Goal: Transaction & Acquisition: Purchase product/service

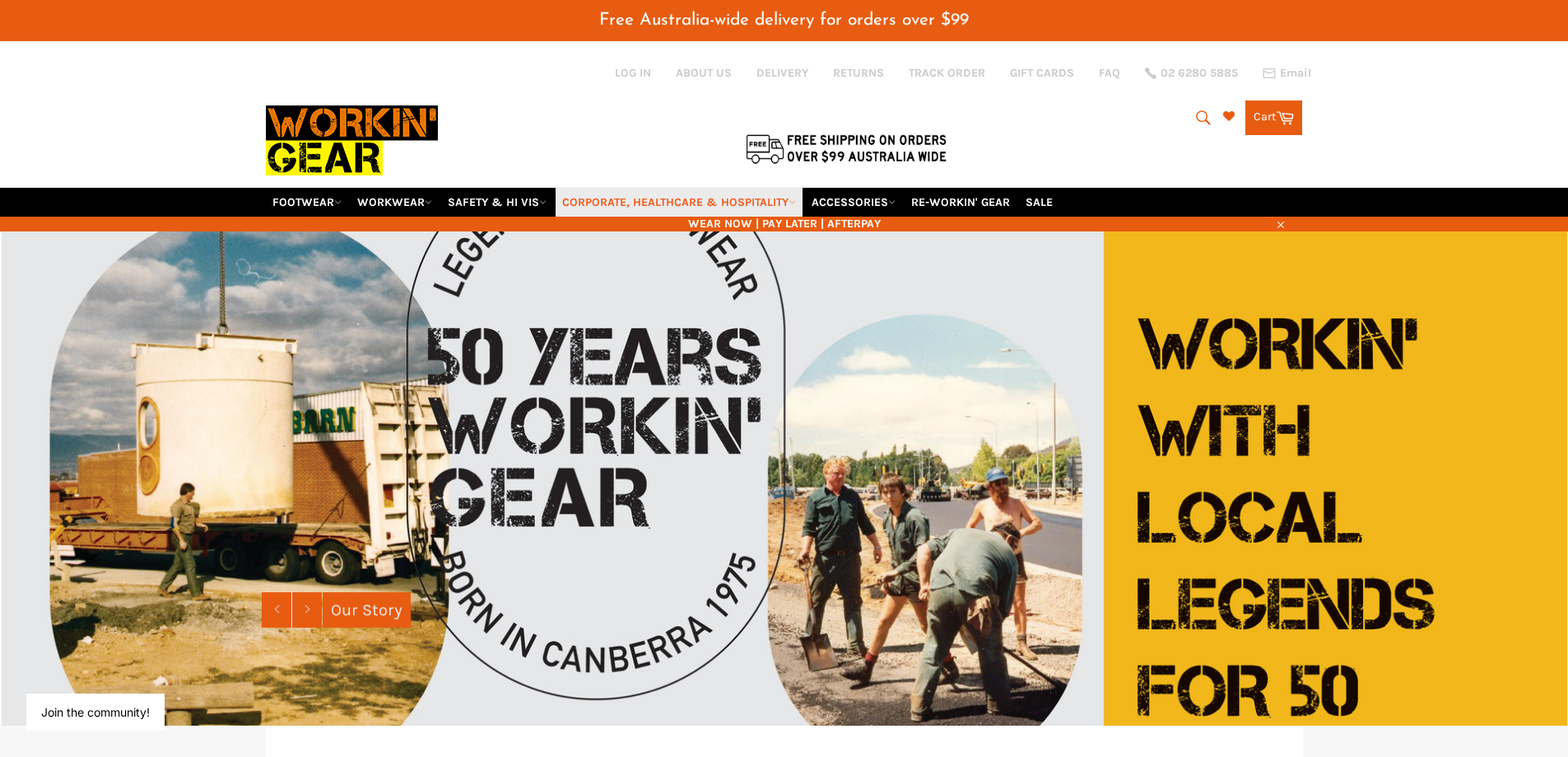
click at [737, 203] on link "CORPORATE, HEALTHCARE & HOSPITALITY" at bounding box center [679, 202] width 247 height 29
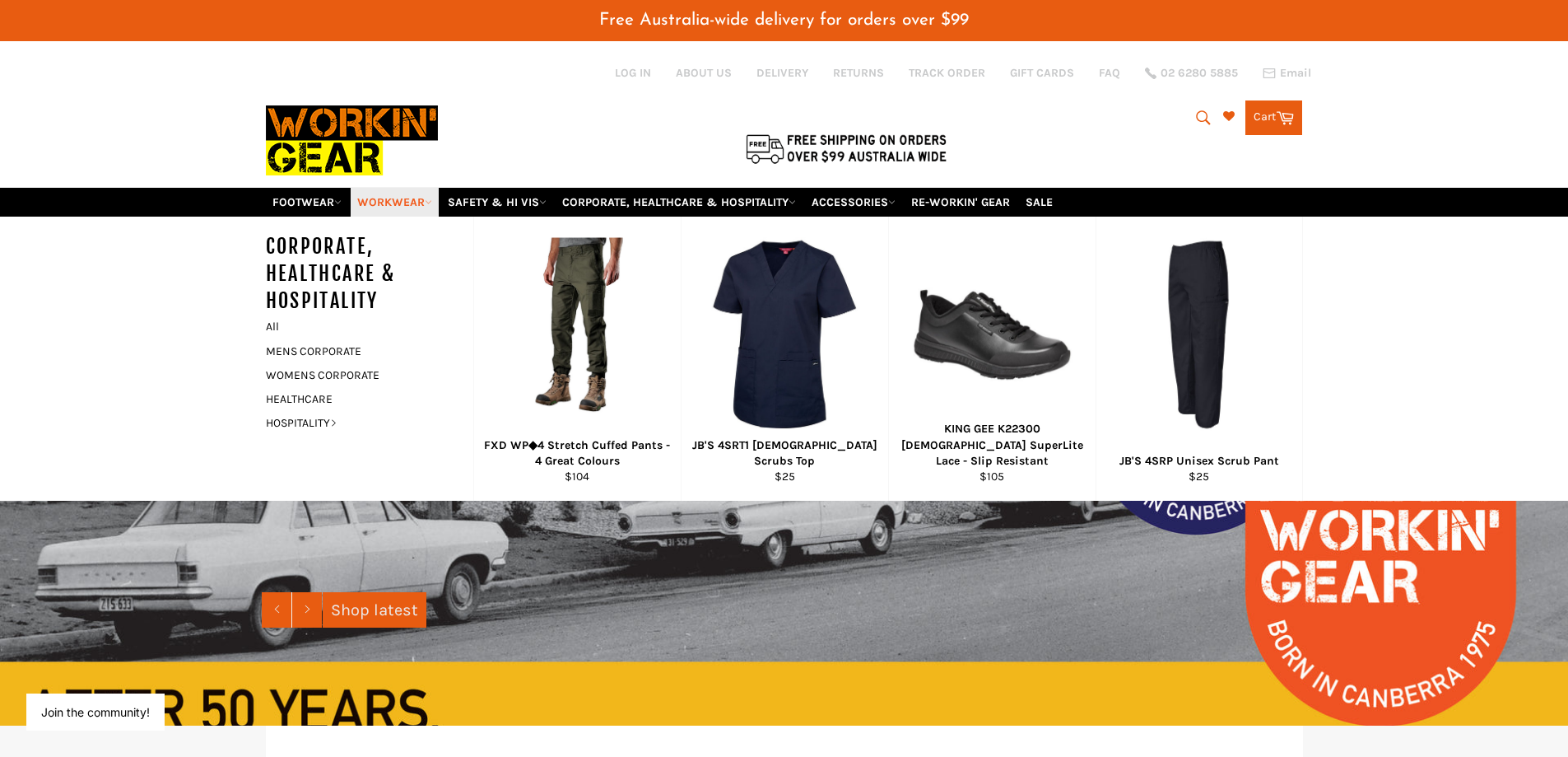
click at [381, 202] on link "WORKWEAR" at bounding box center [395, 202] width 88 height 29
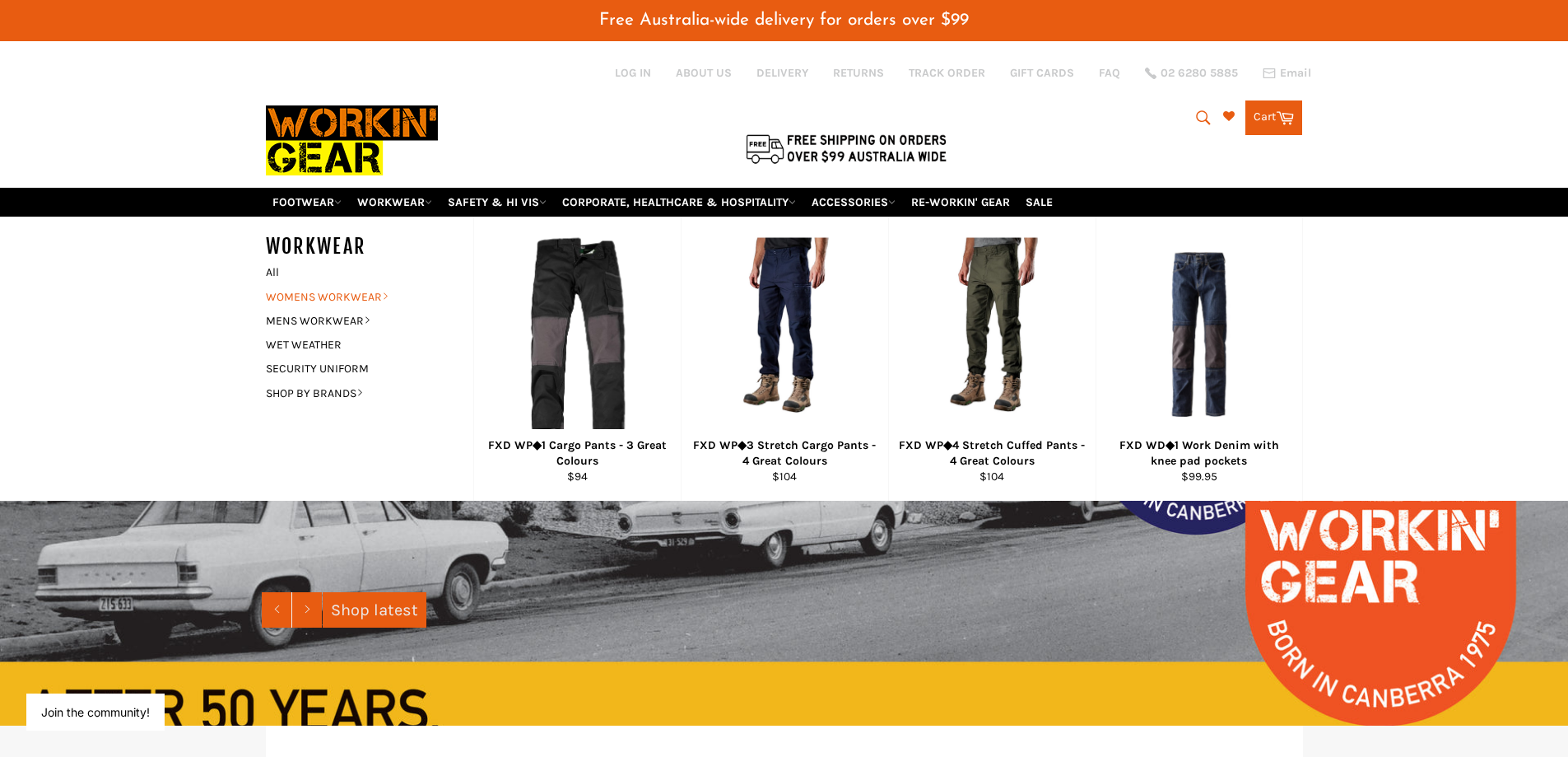
click at [342, 292] on link "WOMENS WORKWEAR" at bounding box center [357, 296] width 199 height 24
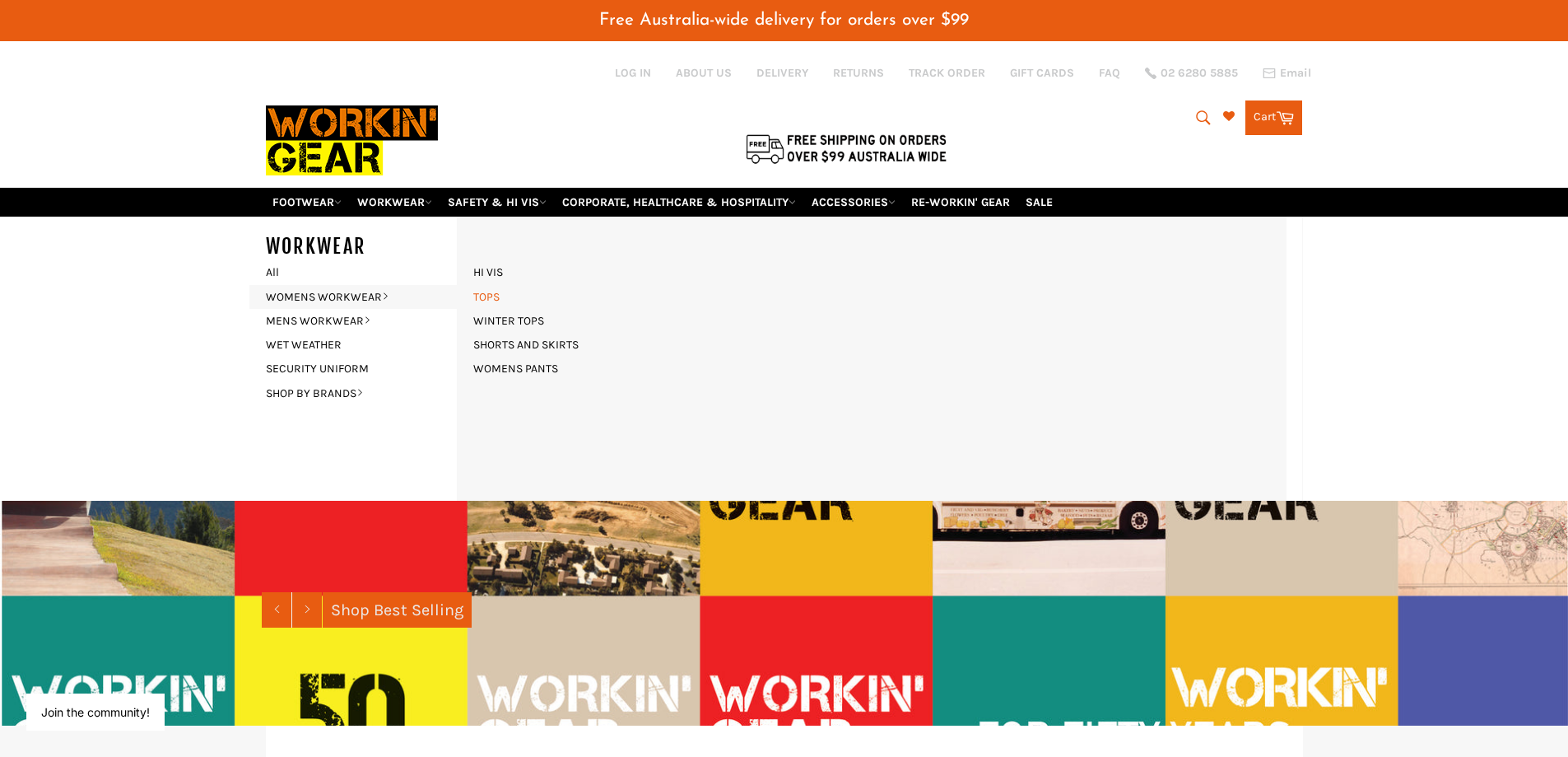
click at [490, 295] on link "TOPS" at bounding box center [486, 296] width 43 height 24
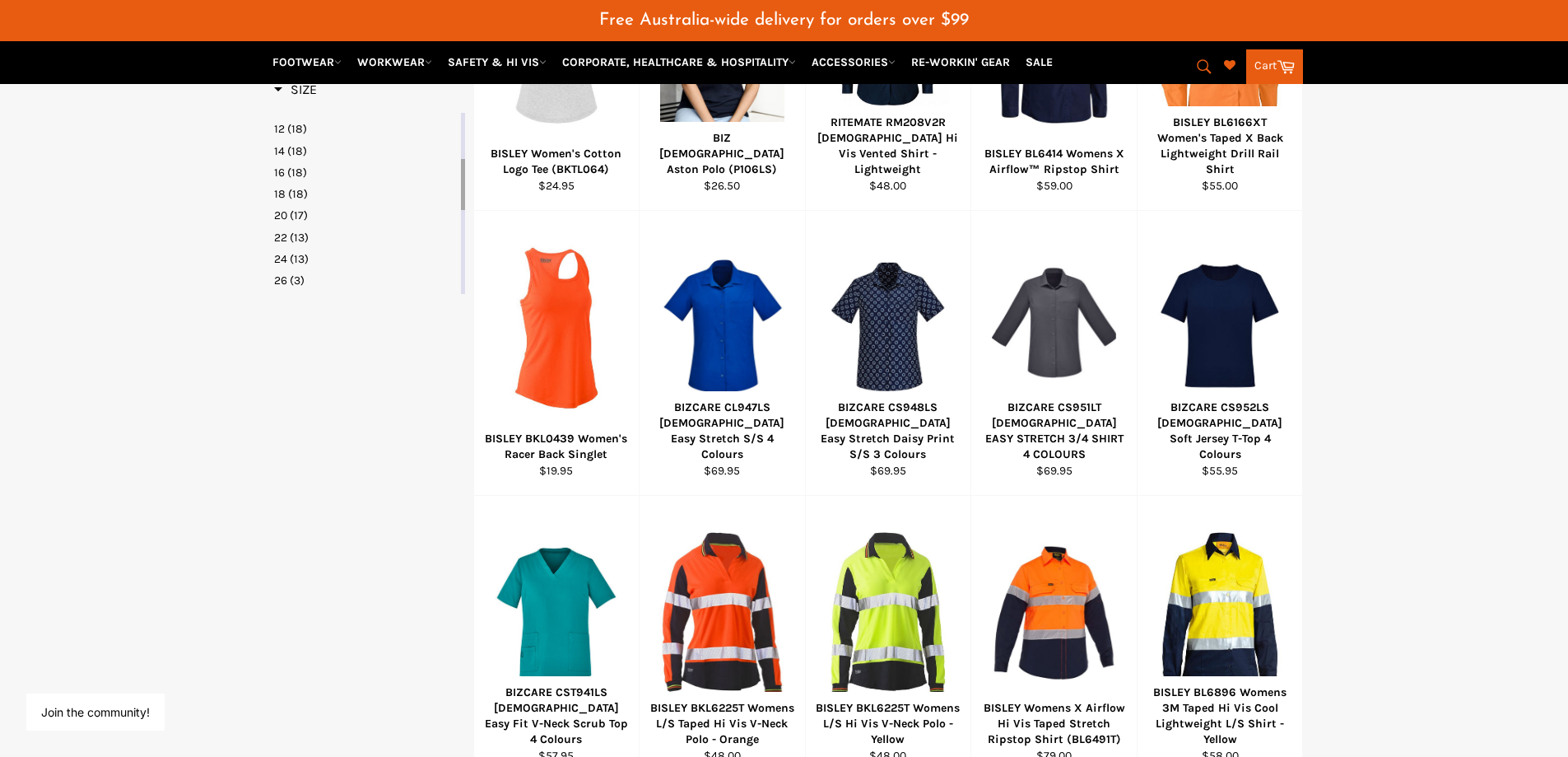
scroll to position [1153, 0]
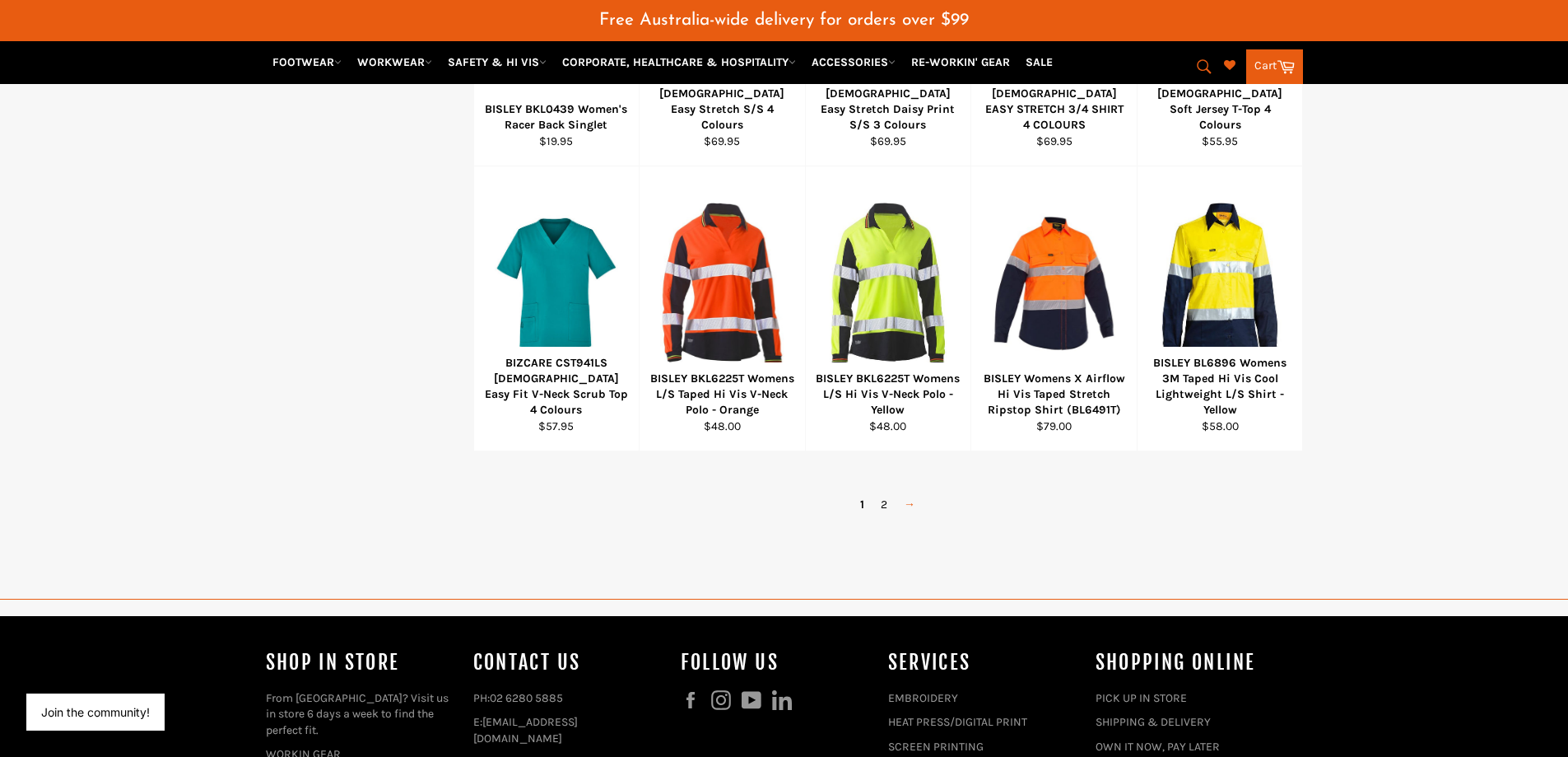
click at [915, 504] on link "→" at bounding box center [909, 504] width 28 height 24
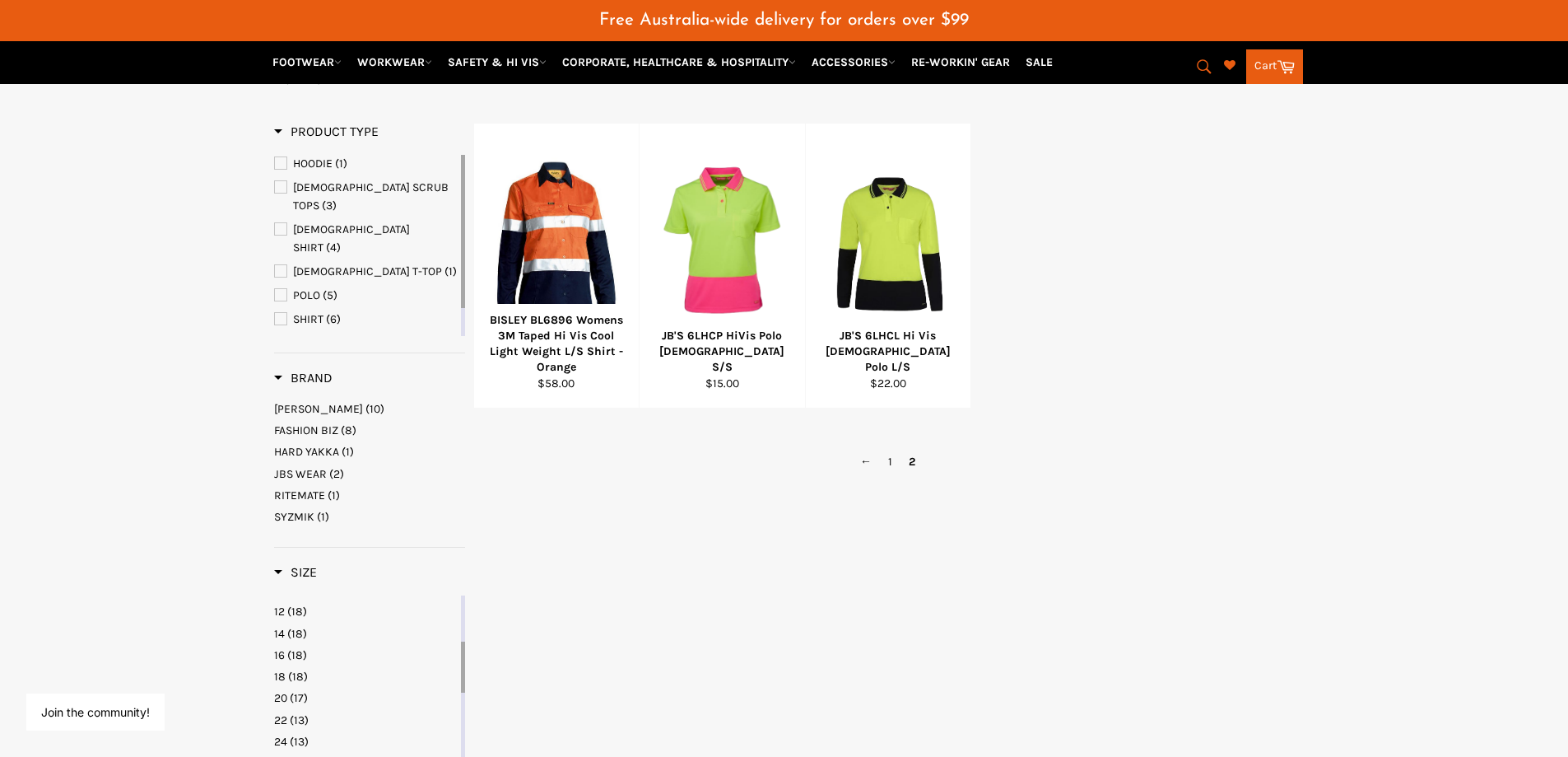
scroll to position [12, 0]
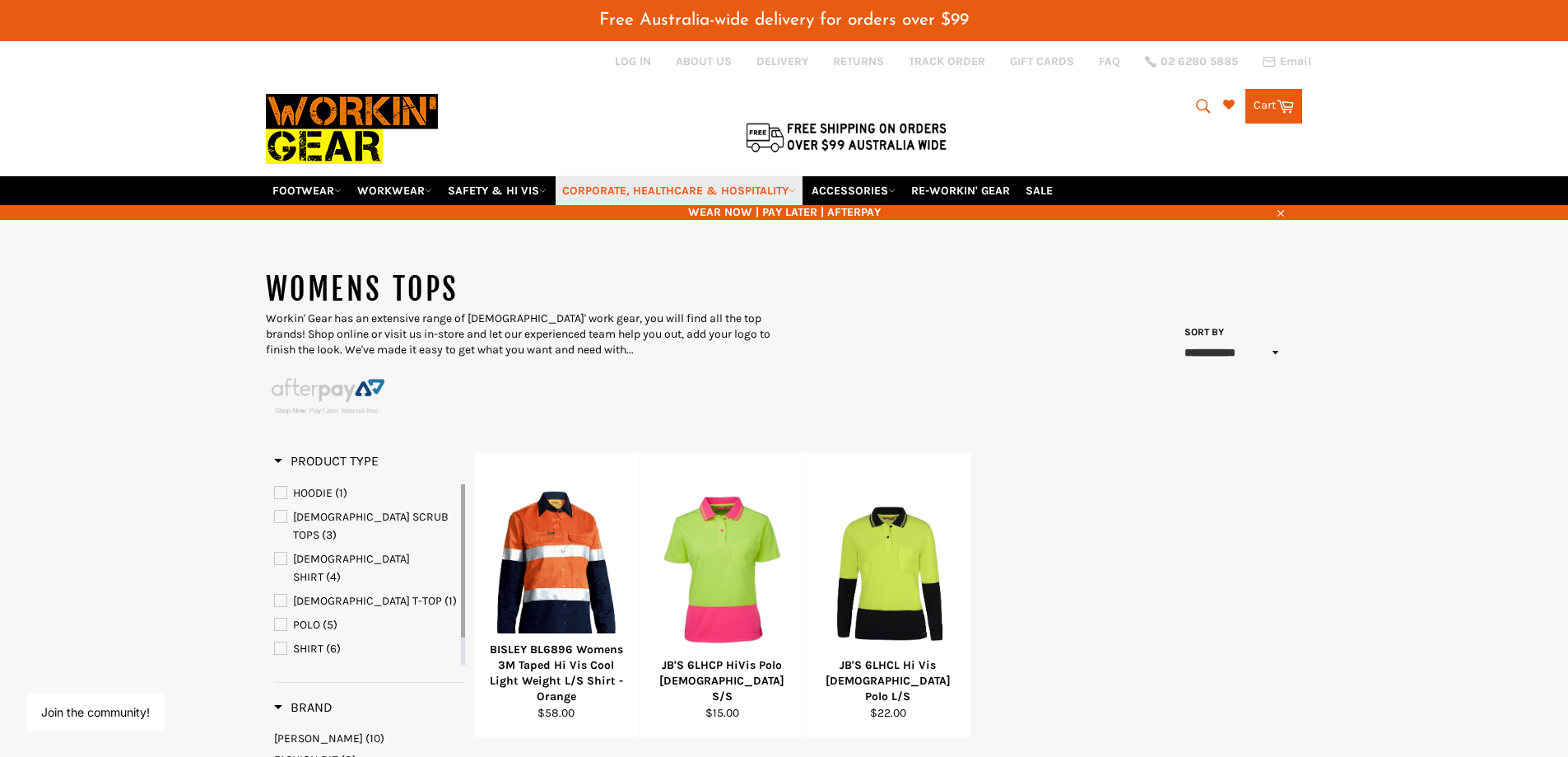
click at [660, 185] on link "CORPORATE, HEALTHCARE & HOSPITALITY" at bounding box center [679, 190] width 247 height 29
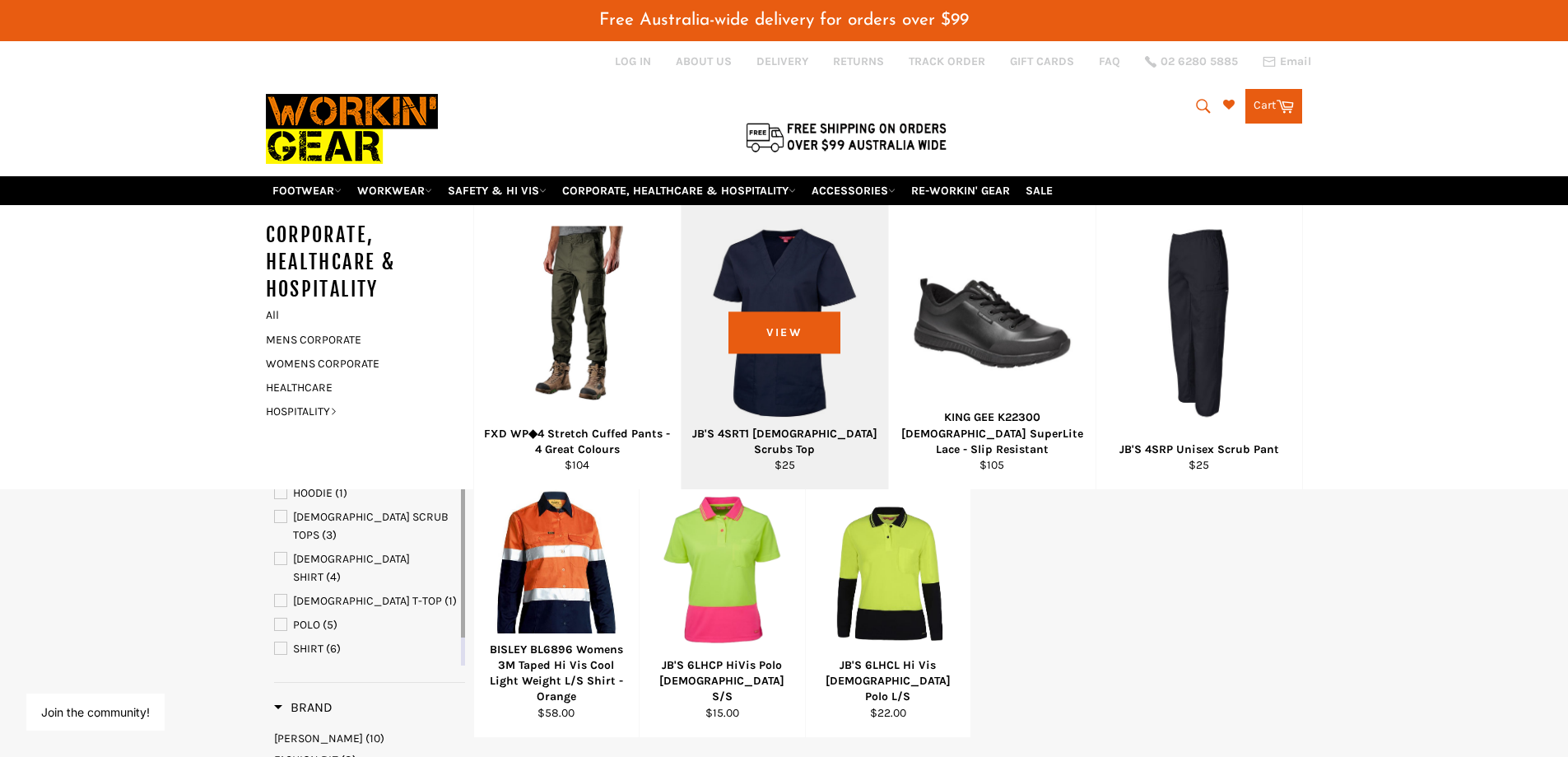
click at [757, 283] on div "View" at bounding box center [784, 346] width 207 height 284
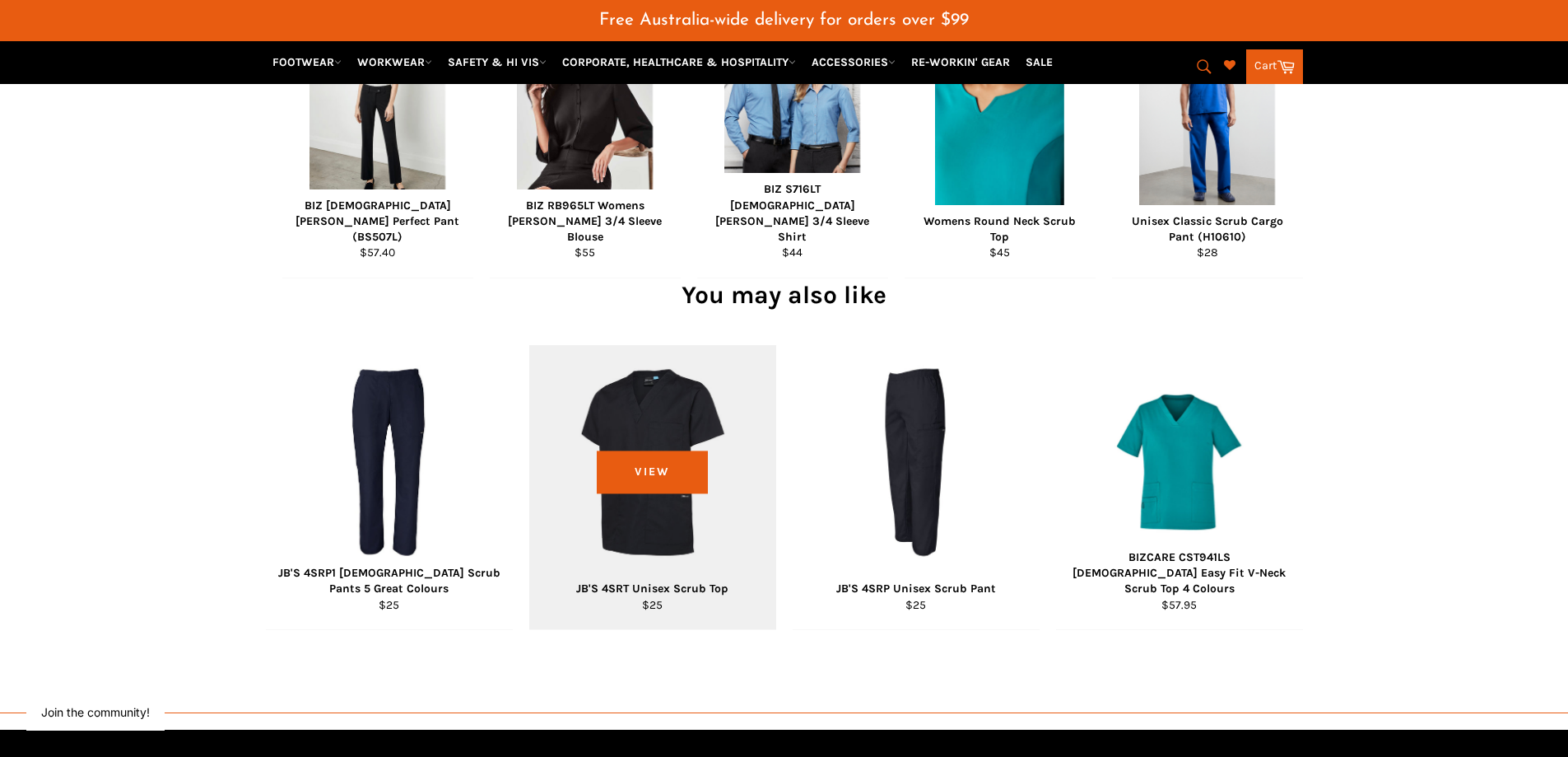
scroll to position [946, 0]
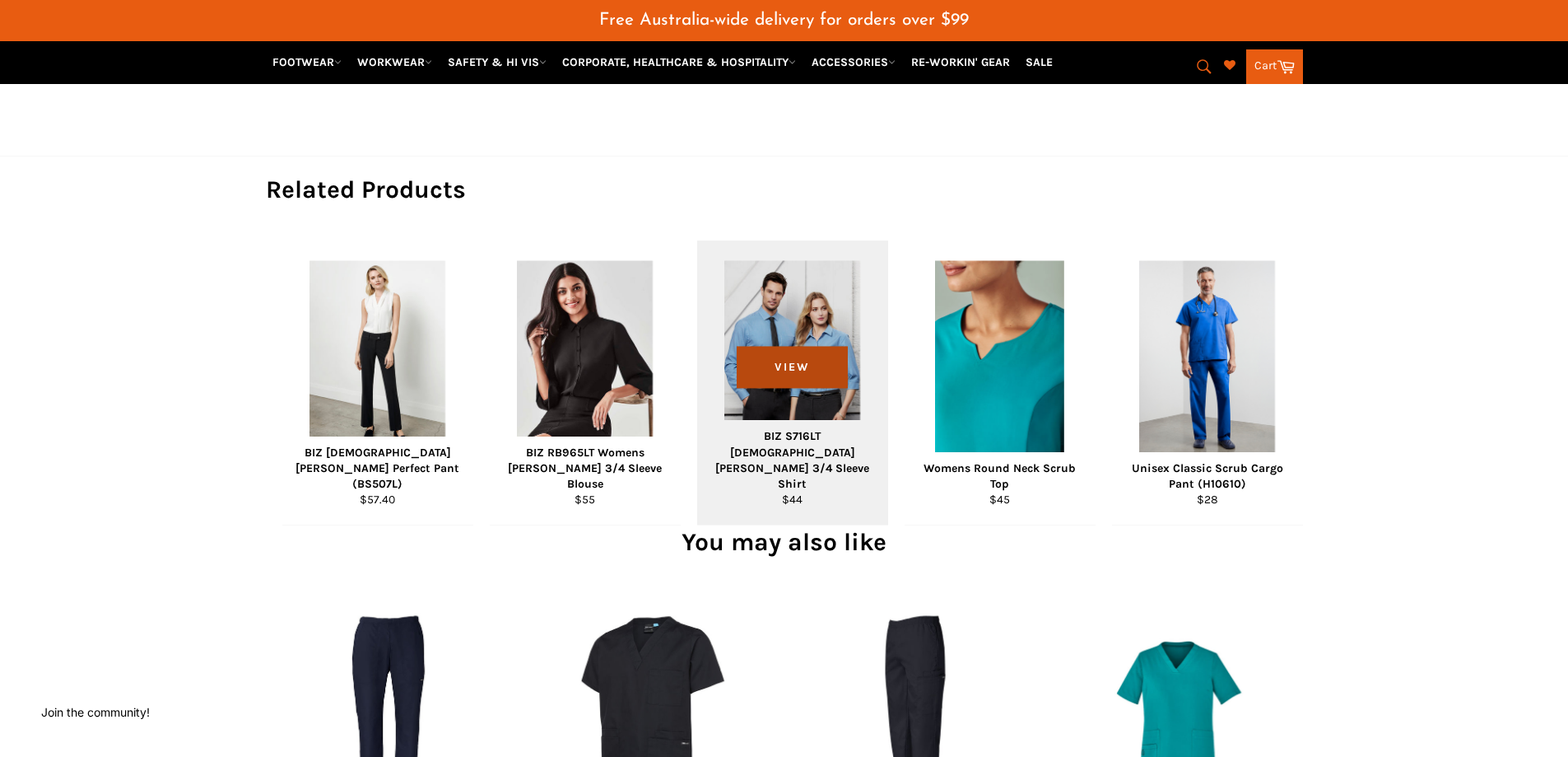
click at [779, 367] on span "View" at bounding box center [792, 368] width 112 height 42
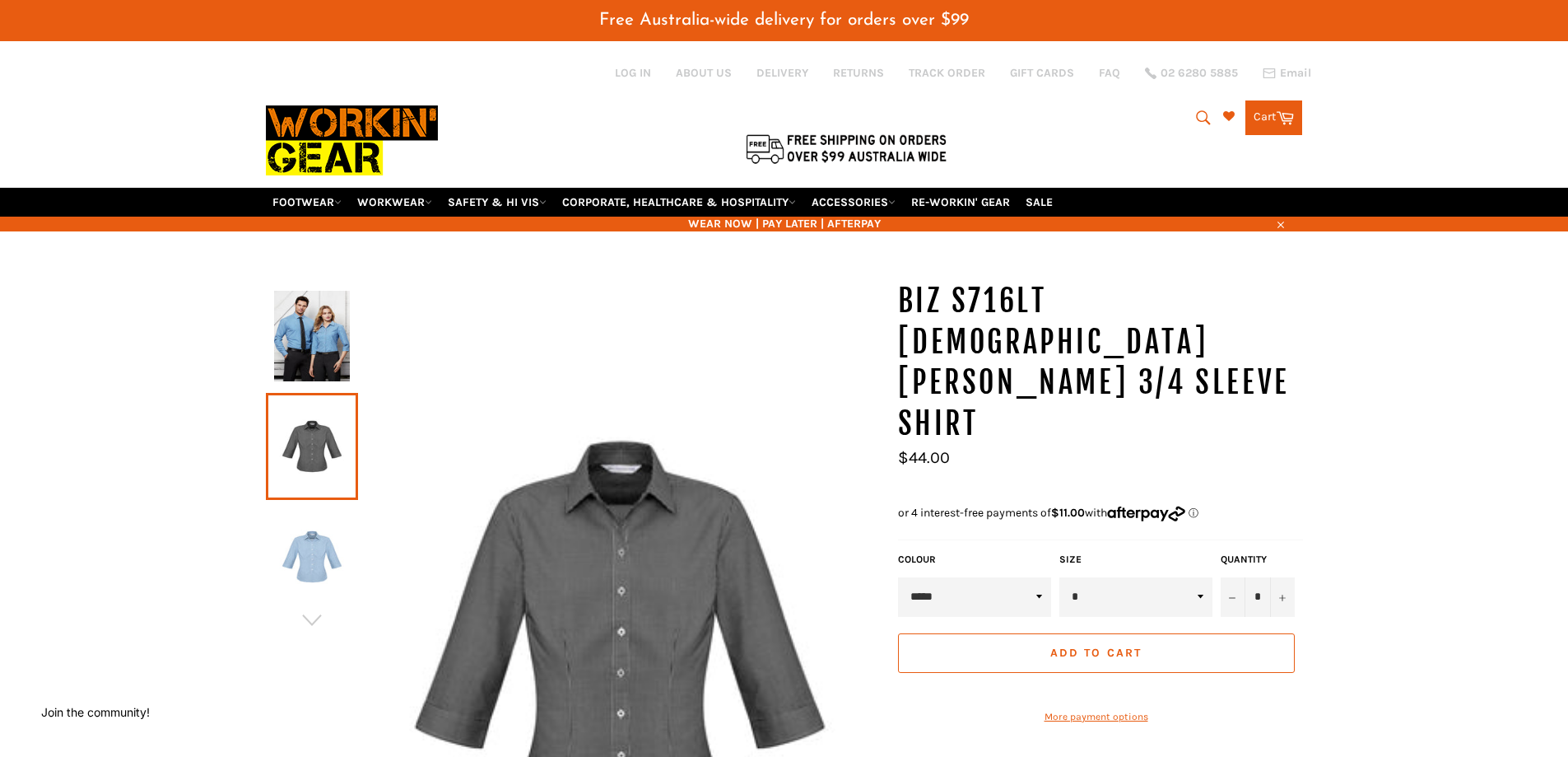
click at [318, 542] on img at bounding box center [311, 557] width 76 height 90
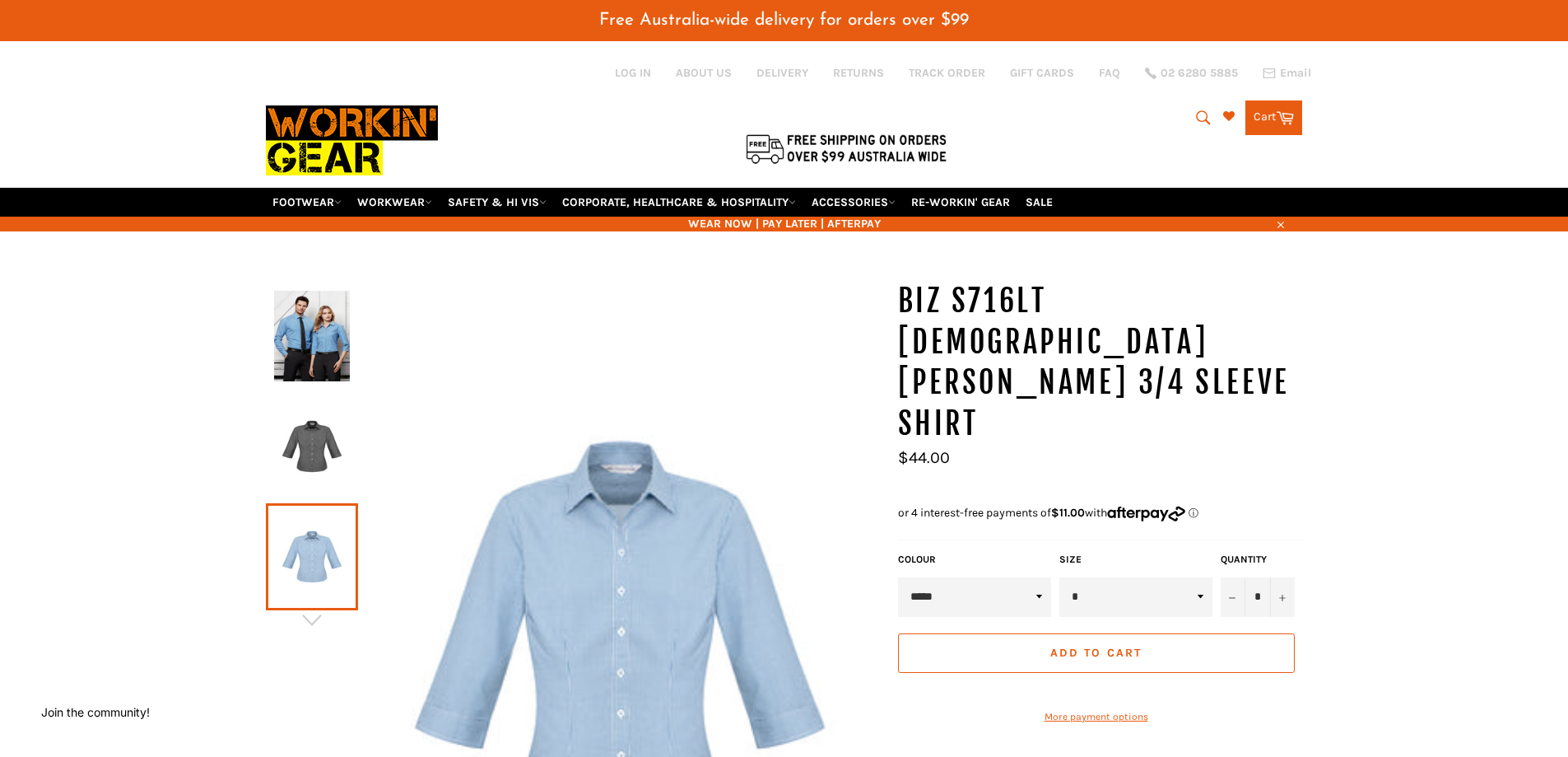
click at [326, 328] on img at bounding box center [311, 336] width 76 height 90
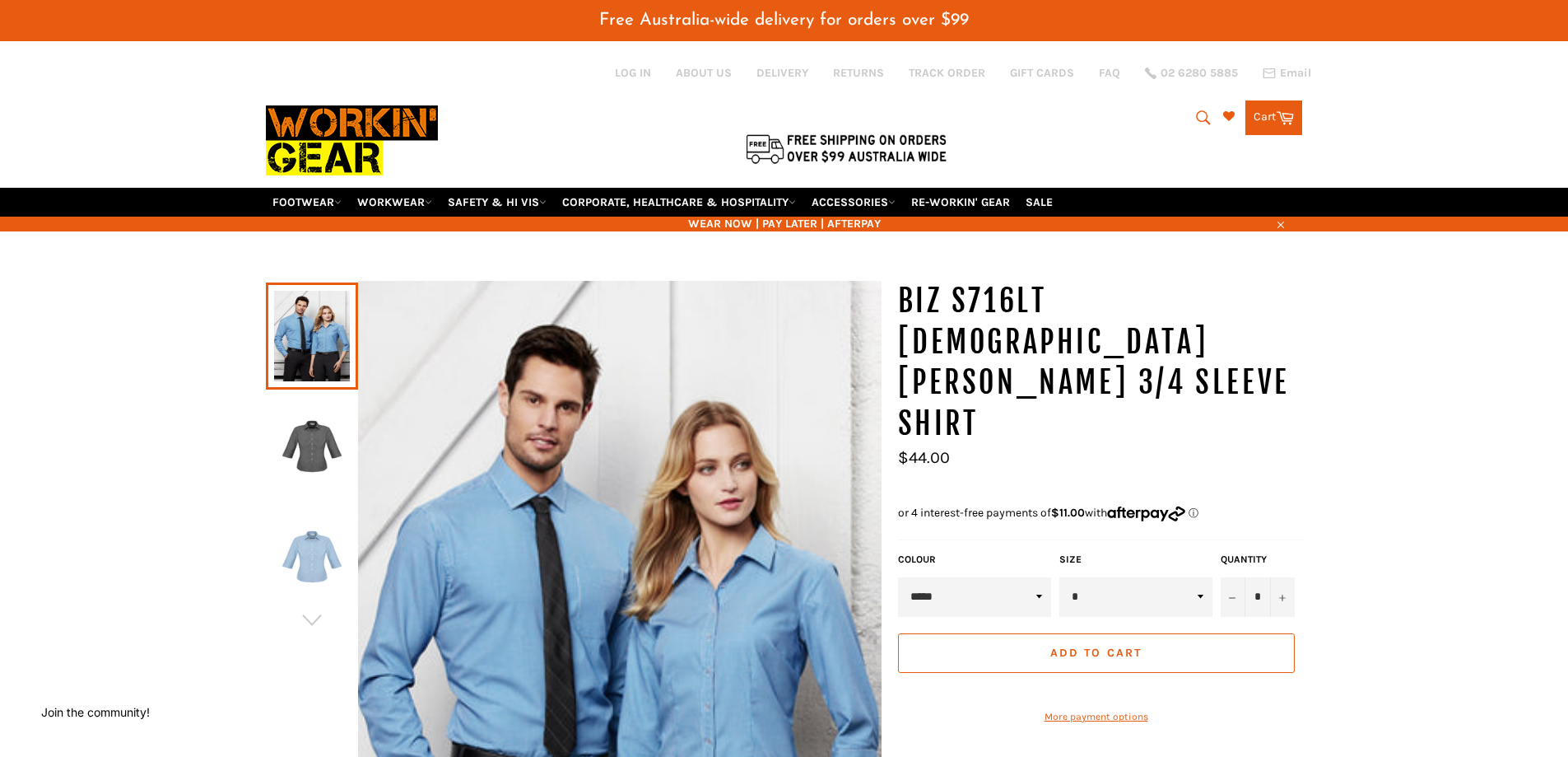
click at [319, 454] on img at bounding box center [311, 446] width 76 height 90
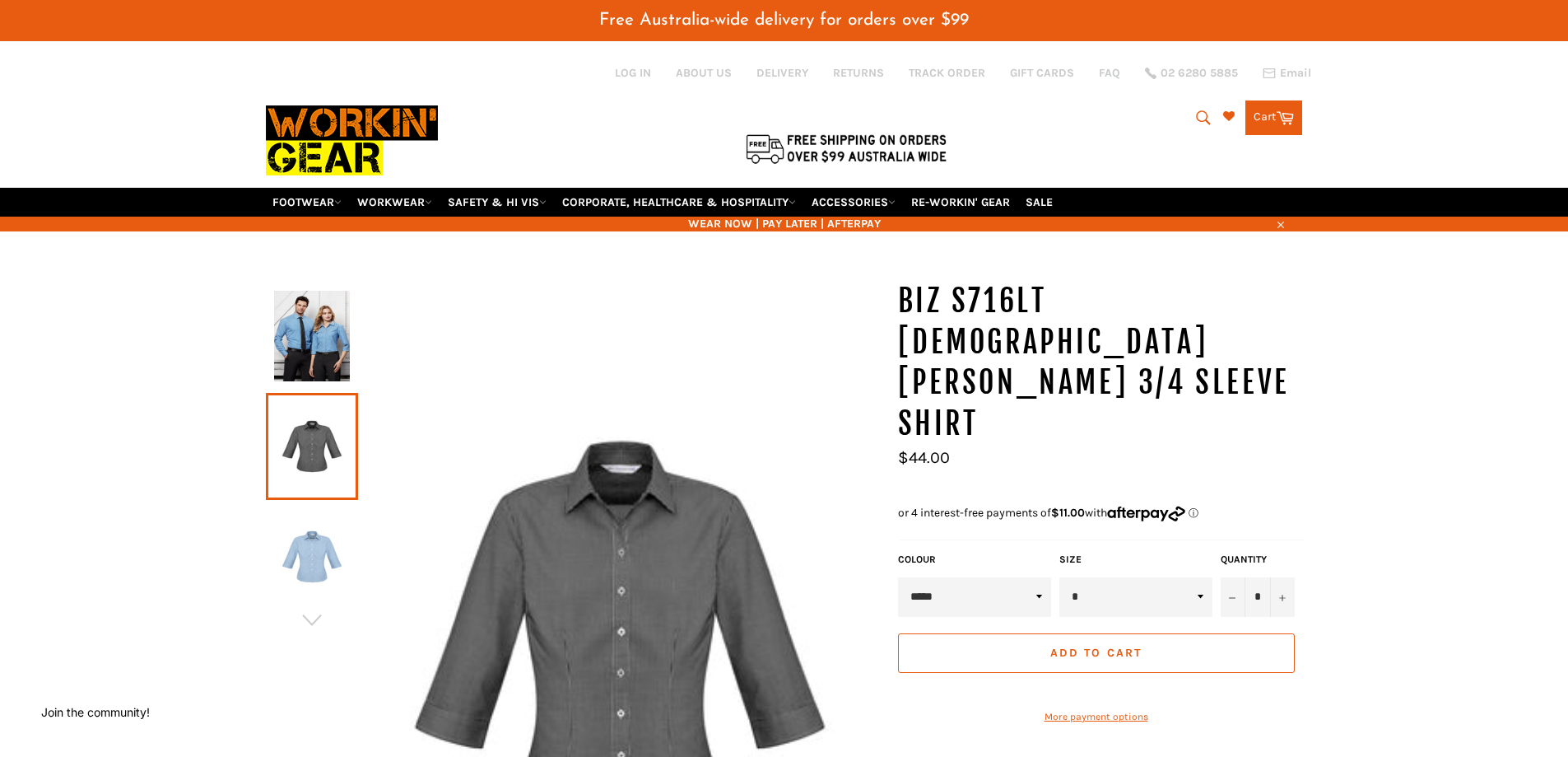
scroll to position [164, 0]
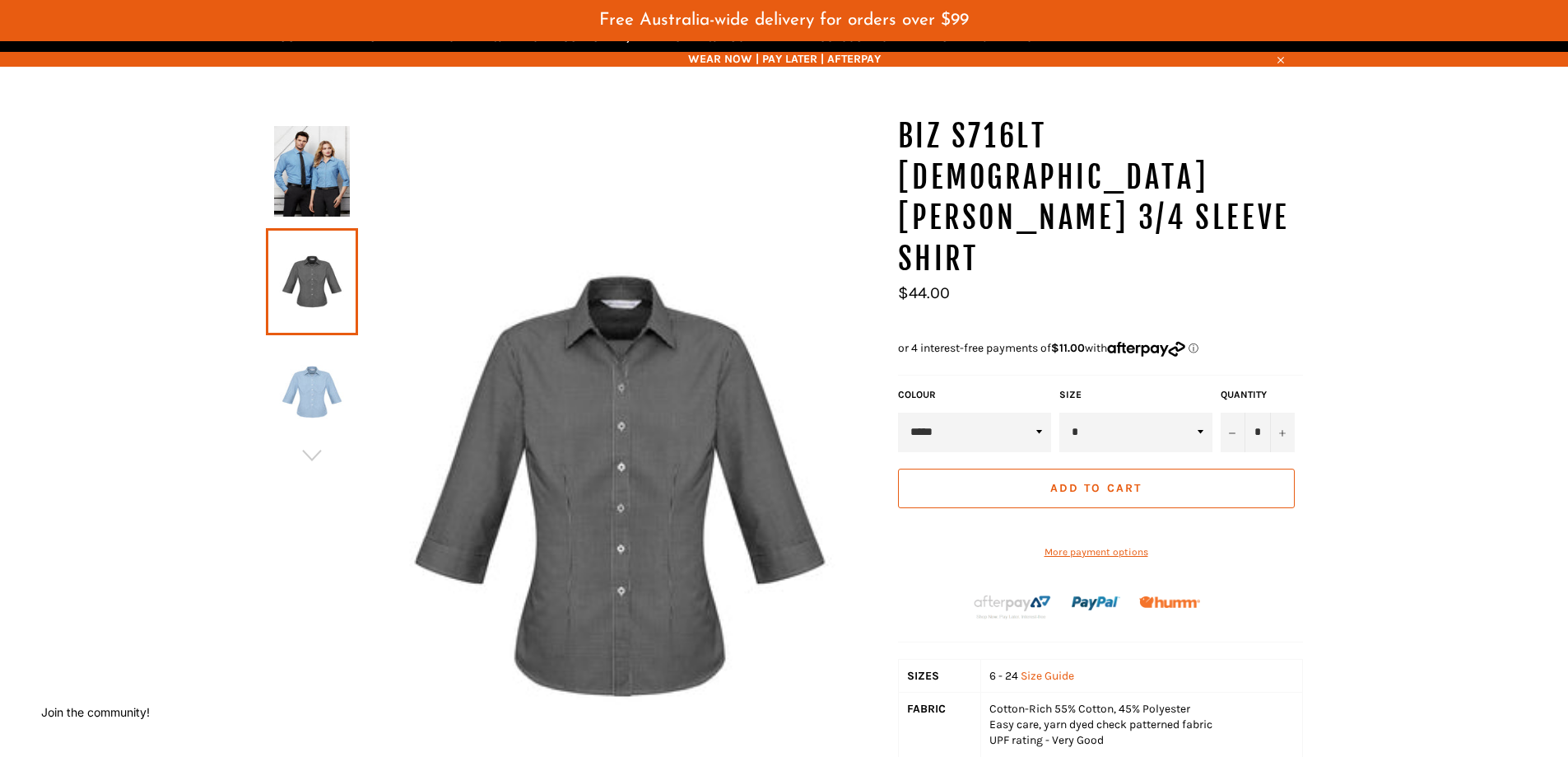
click at [317, 411] on img at bounding box center [311, 392] width 76 height 90
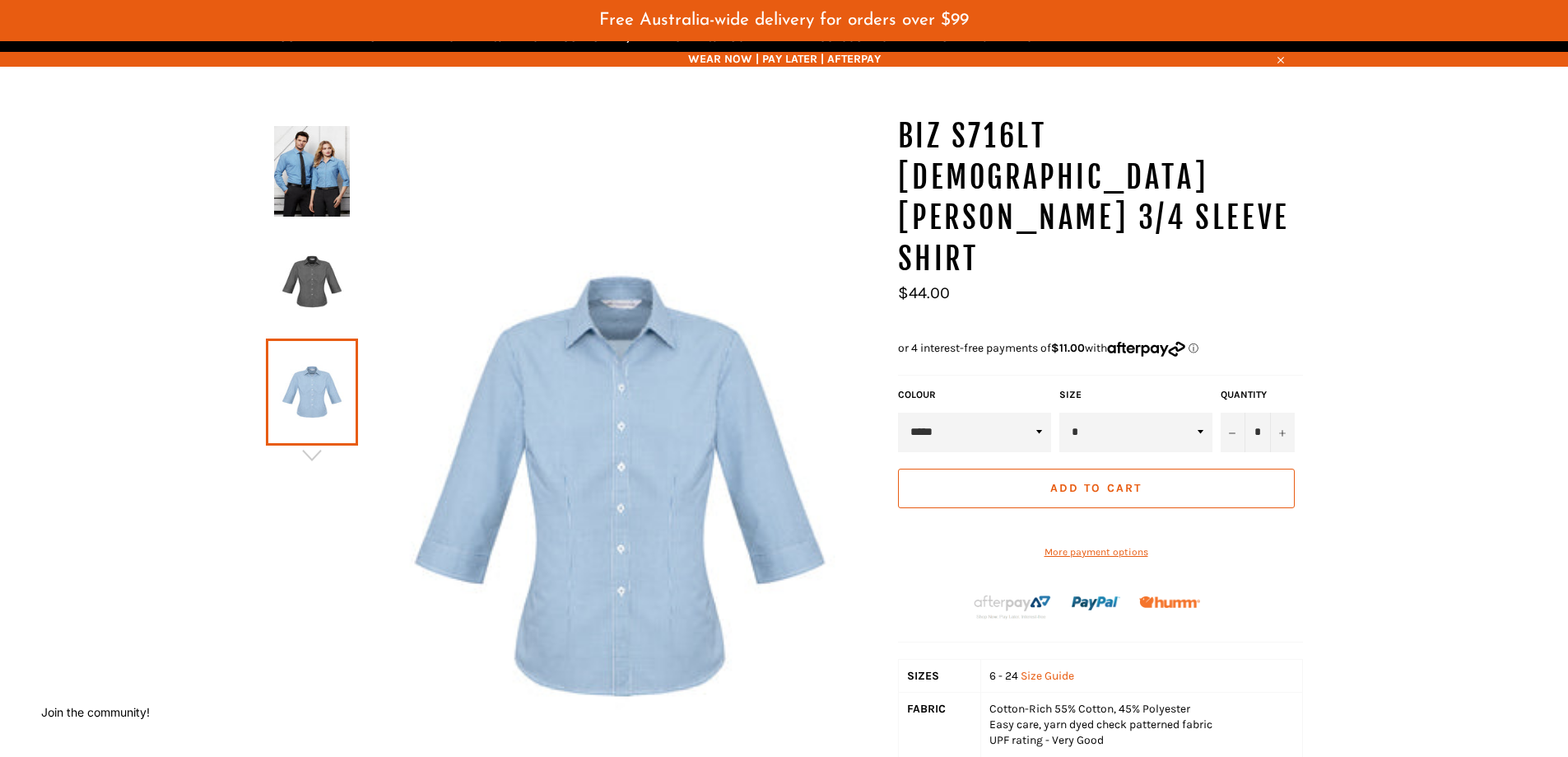
click at [318, 300] on img at bounding box center [311, 282] width 76 height 90
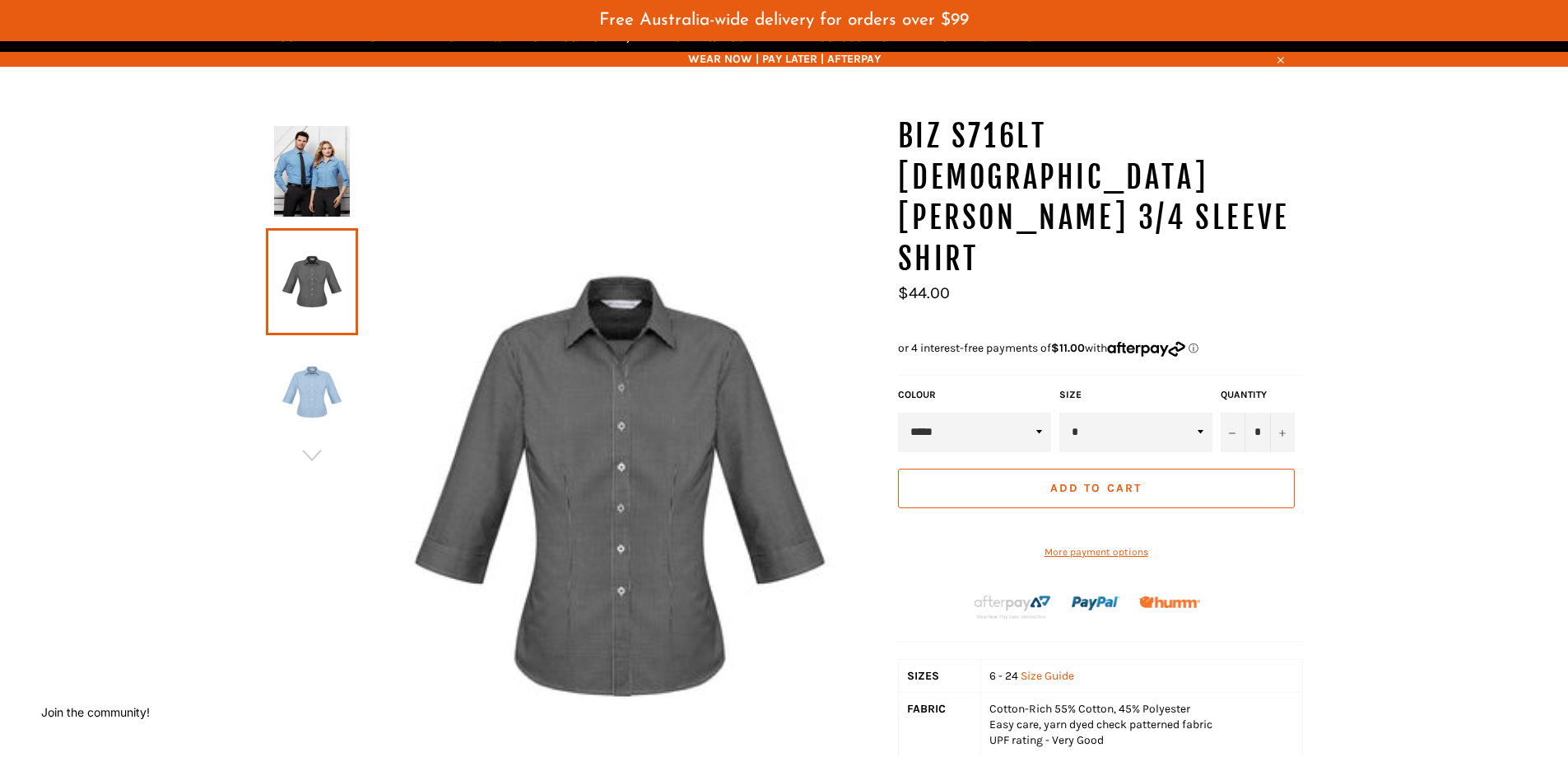
click at [312, 370] on img at bounding box center [311, 392] width 76 height 90
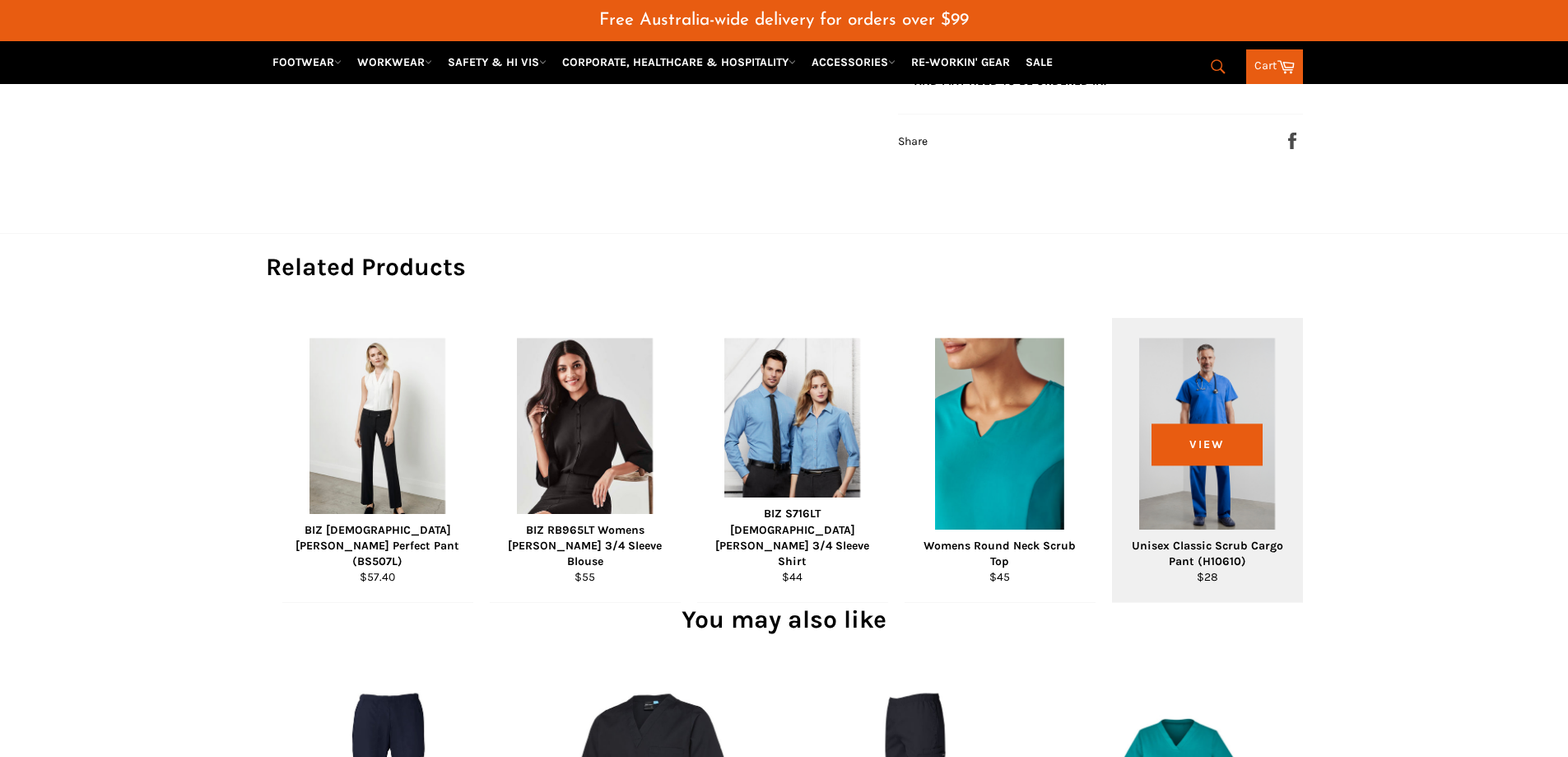
scroll to position [909, 0]
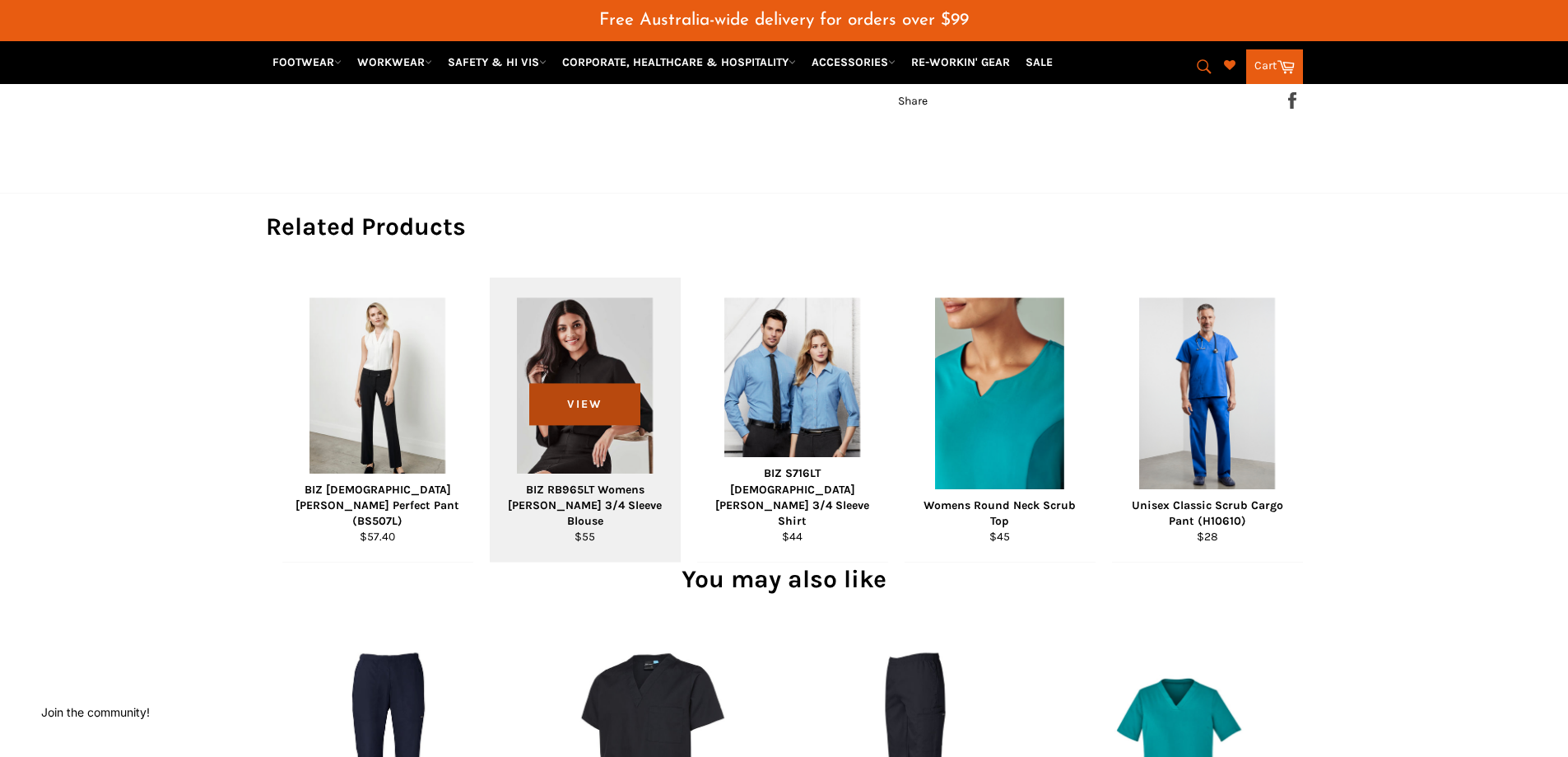
click at [574, 421] on div "View" at bounding box center [585, 419] width 191 height 284
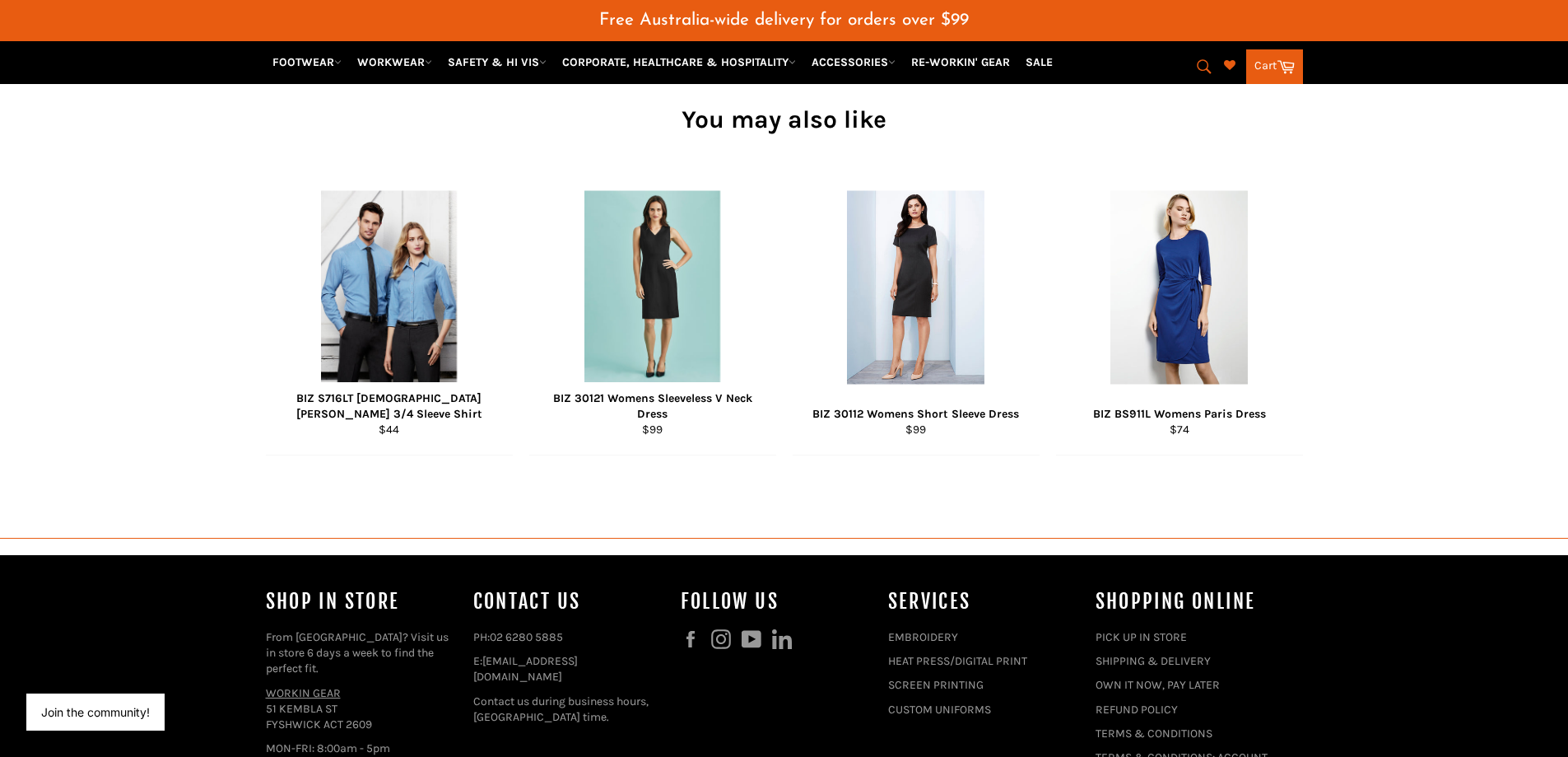
scroll to position [1895, 0]
